Goal: Information Seeking & Learning: Understand process/instructions

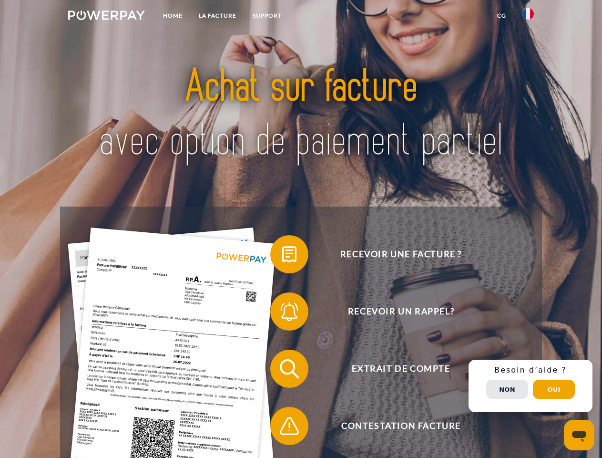
click at [106, 17] on img at bounding box center [106, 15] width 77 height 10
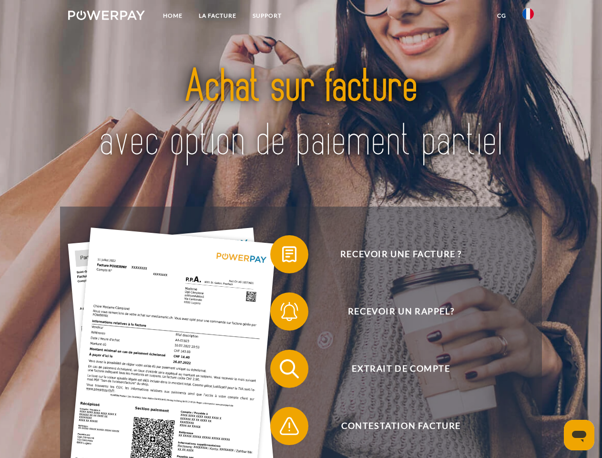
click at [528, 17] on img at bounding box center [528, 13] width 11 height 11
click at [502, 16] on link "CG" at bounding box center [501, 15] width 25 height 17
click at [282, 256] on span at bounding box center [275, 254] width 48 height 48
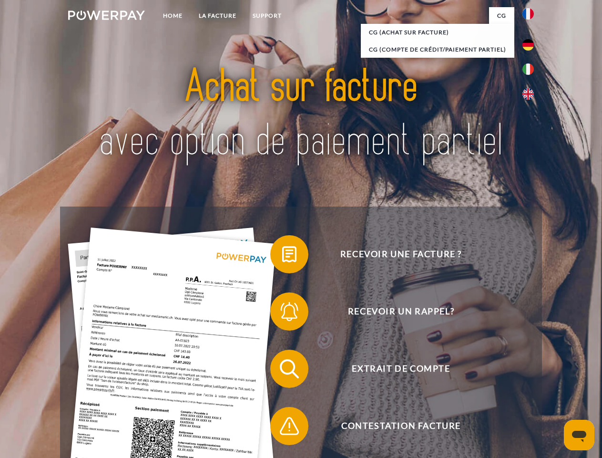
click at [282, 313] on span at bounding box center [275, 312] width 48 height 48
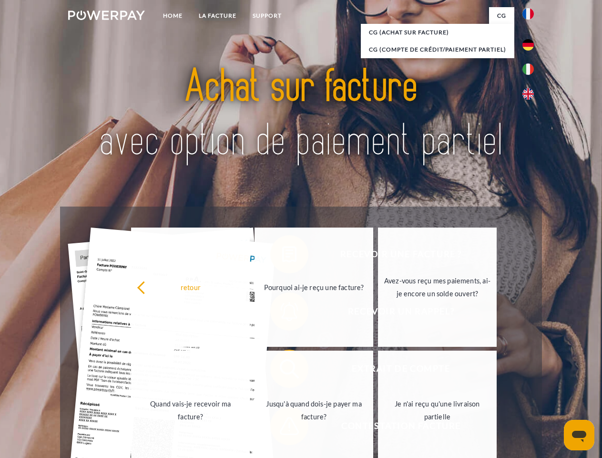
click at [282, 371] on link "Jusqu'à quand dois-je payer ma facture?" at bounding box center [314, 410] width 119 height 119
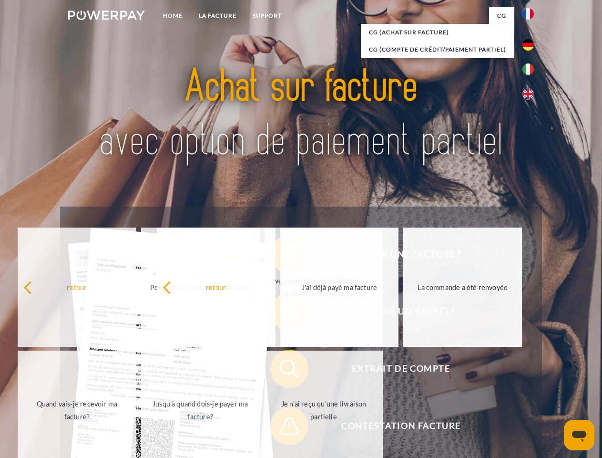
click at [282, 428] on span at bounding box center [275, 426] width 48 height 48
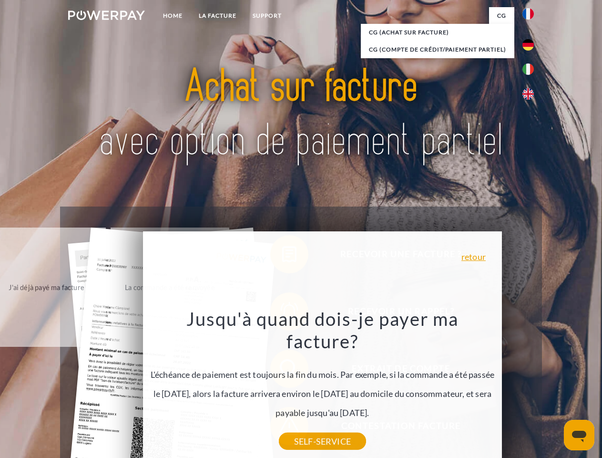
click at [531, 386] on div "Recevoir une facture ? Recevoir un rappel? Extrait de compte retour" at bounding box center [301, 398] width 482 height 382
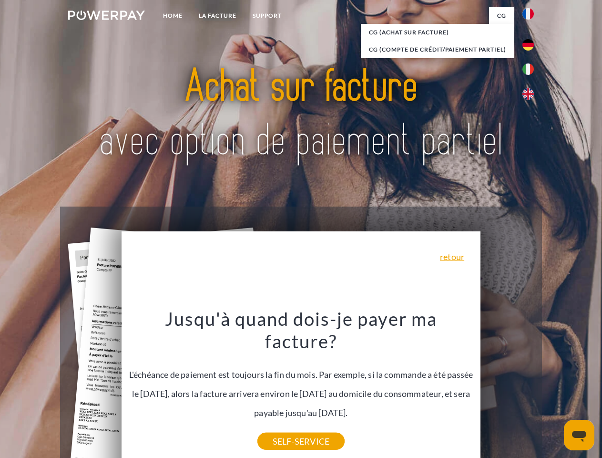
click at [508, 388] on span "Extrait de compte" at bounding box center [401, 369] width 234 height 38
click at [554, 389] on header "Home LA FACTURE Support" at bounding box center [301, 329] width 602 height 659
